Goal: Book appointment/travel/reservation

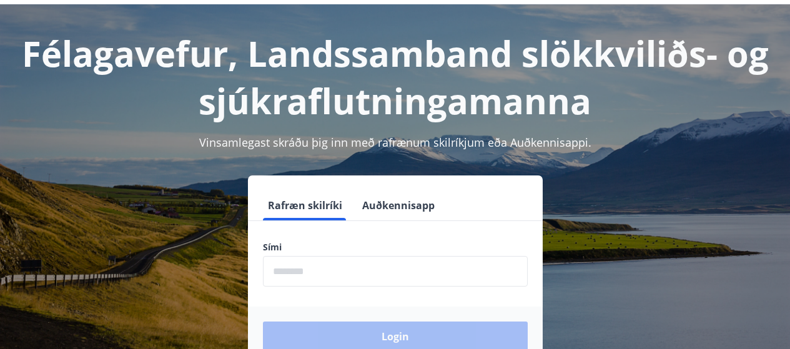
scroll to position [62, 0]
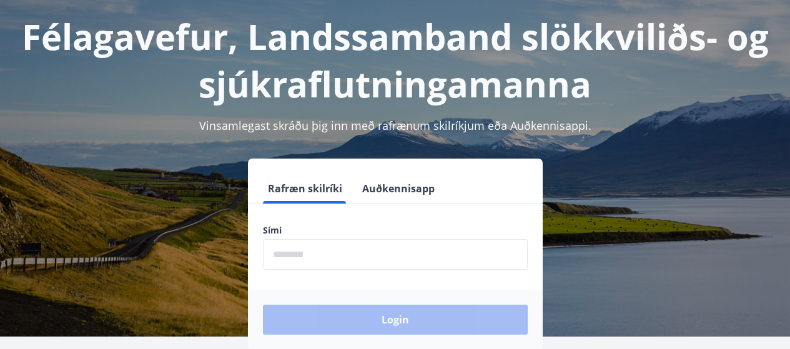
click at [392, 264] on input "phone" at bounding box center [395, 254] width 265 height 31
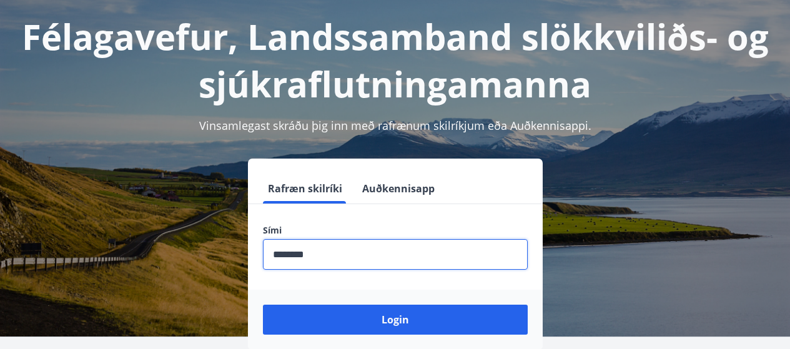
type input "********"
click at [263, 305] on button "Login" at bounding box center [395, 320] width 265 height 30
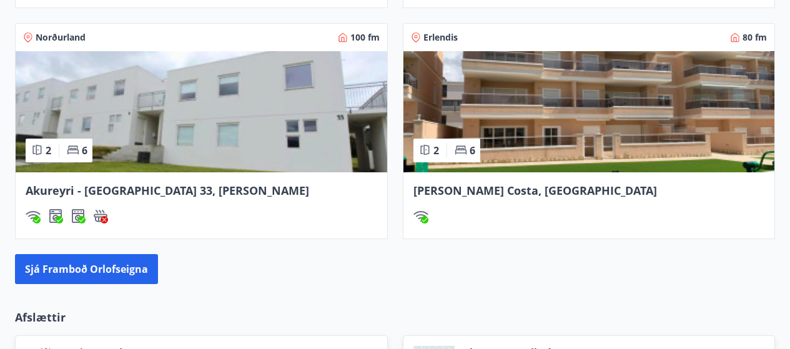
scroll to position [1124, 0]
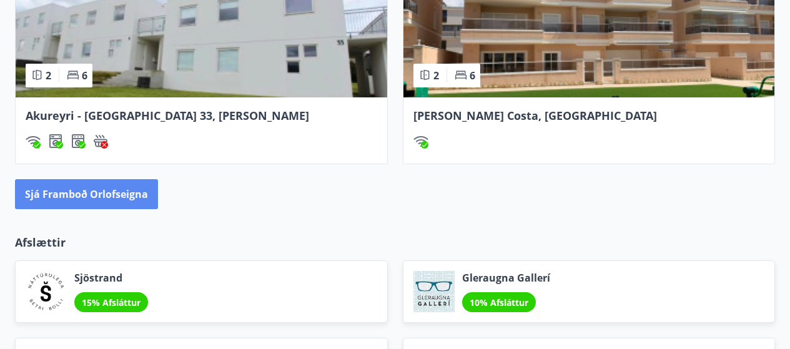
click at [89, 195] on button "Sjá framboð orlofseigna" at bounding box center [86, 194] width 143 height 30
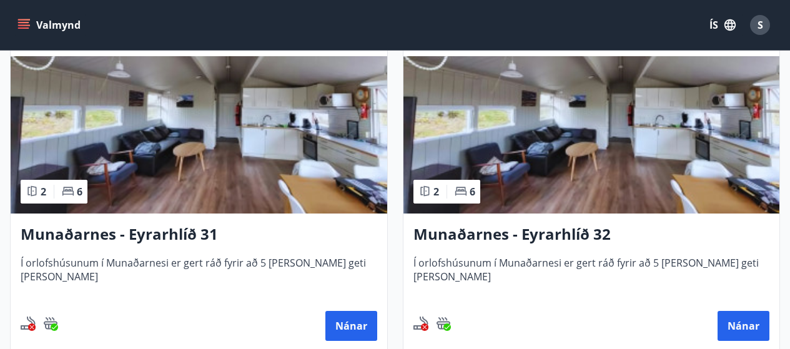
scroll to position [250, 0]
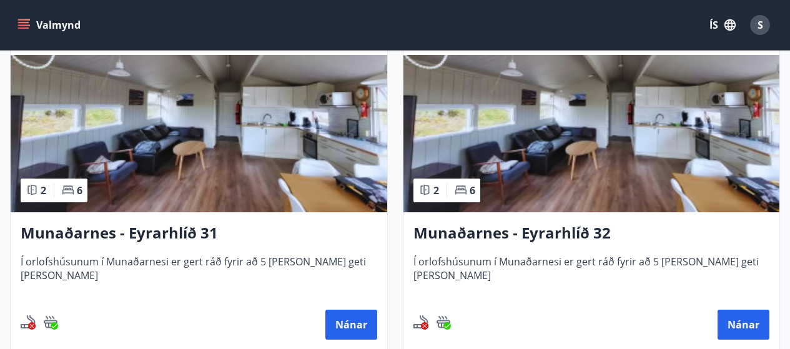
click at [159, 232] on h3 "Munaðarnes - Eyrarhlíð 31" at bounding box center [199, 233] width 357 height 22
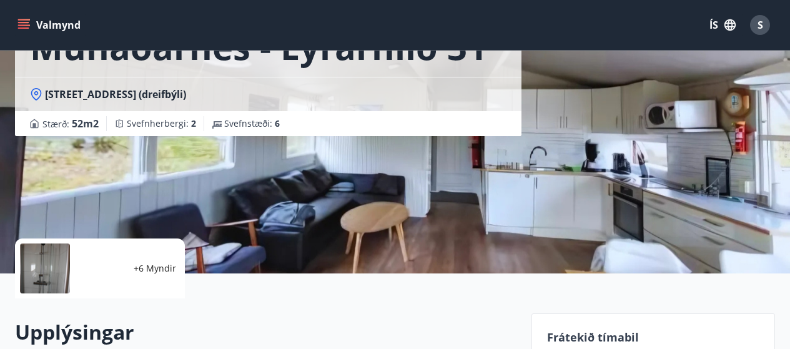
scroll to position [250, 0]
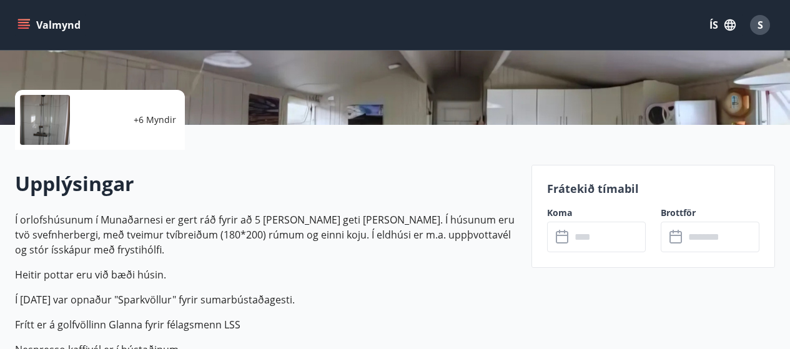
click at [579, 234] on input "text" at bounding box center [608, 237] width 75 height 31
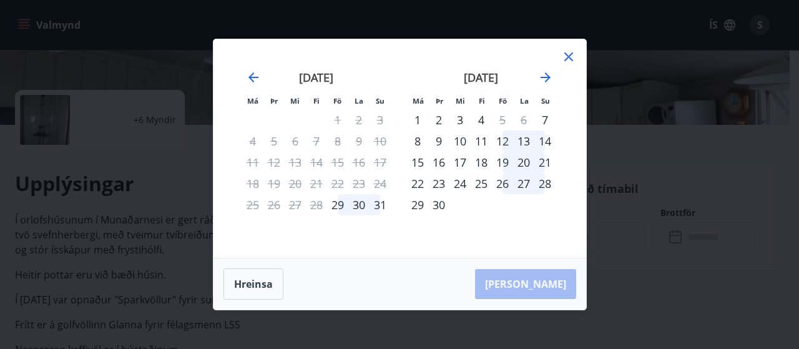
click at [566, 57] on icon at bounding box center [568, 56] width 15 height 15
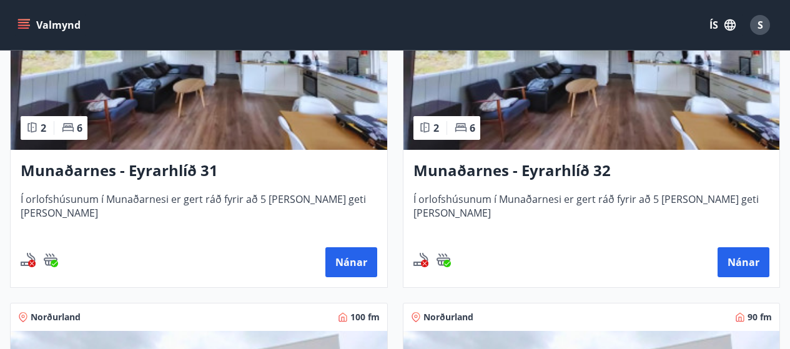
click at [578, 172] on h3 "Munaðarnes - Eyrarhlíð 32" at bounding box center [591, 171] width 357 height 22
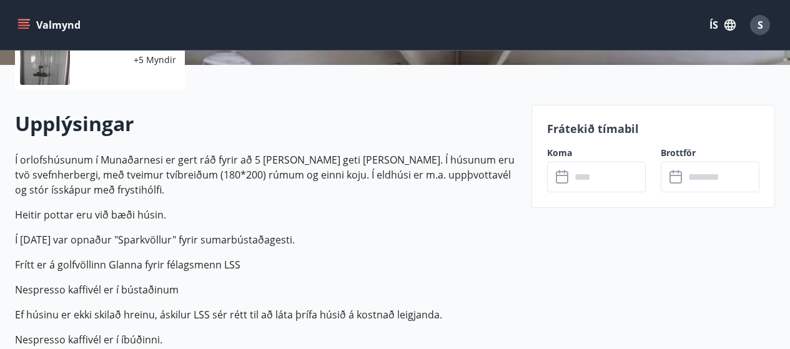
scroll to position [312, 0]
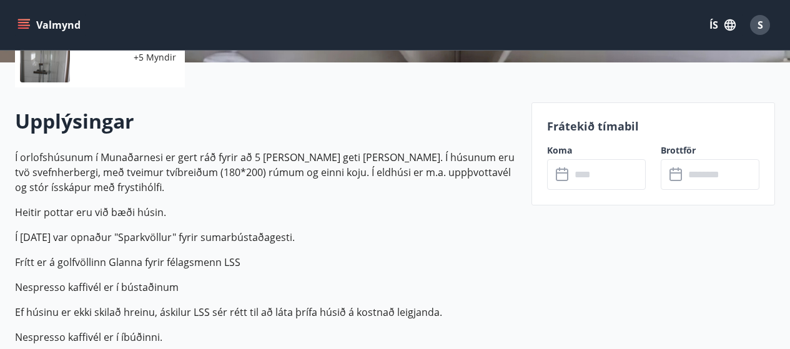
click at [589, 181] on input "text" at bounding box center [608, 174] width 75 height 31
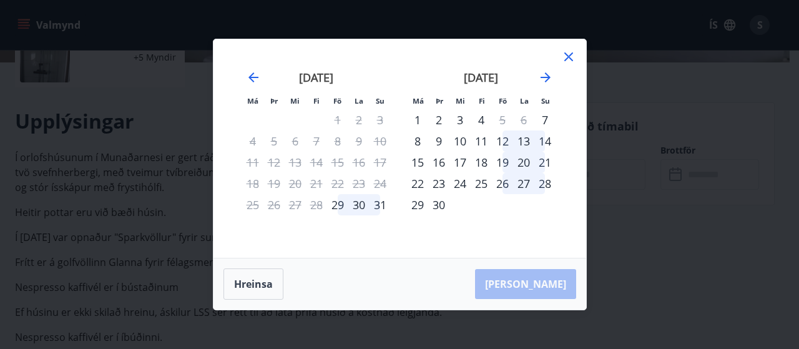
click at [566, 59] on icon at bounding box center [569, 56] width 9 height 9
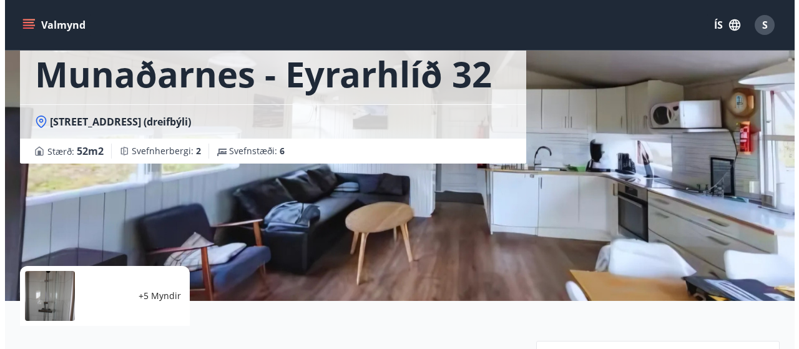
scroll to position [125, 0]
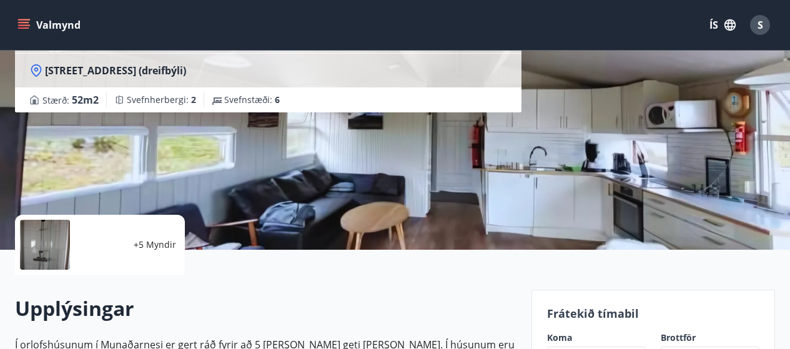
click at [155, 239] on p "+5 Myndir" at bounding box center [155, 245] width 42 height 12
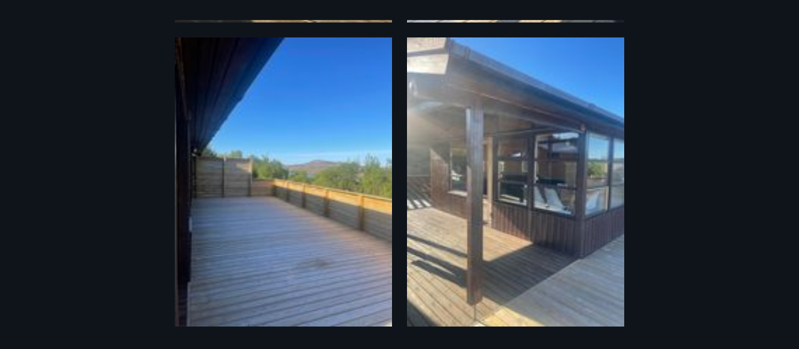
scroll to position [758, 0]
